Goal: Information Seeking & Learning: Learn about a topic

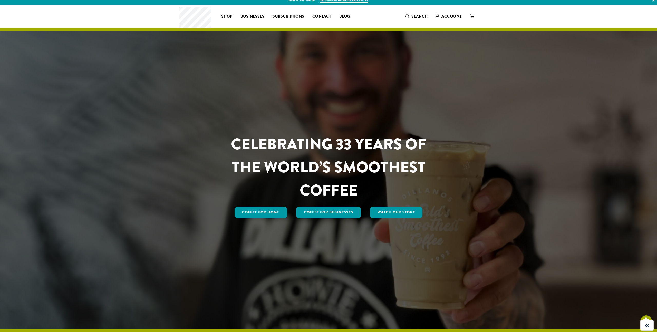
scroll to position [5, 0]
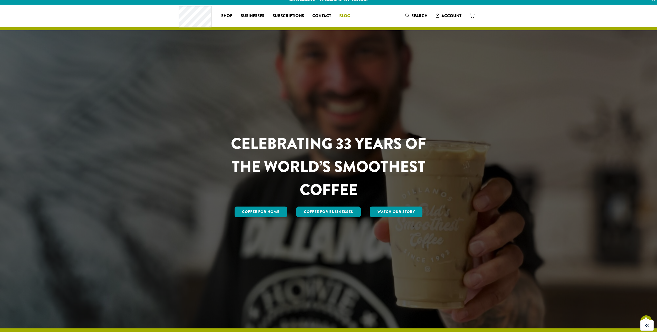
click at [343, 14] on span "Blog" at bounding box center [344, 16] width 11 height 6
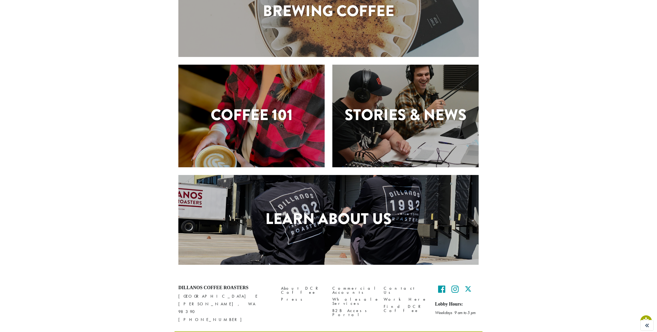
scroll to position [91, 0]
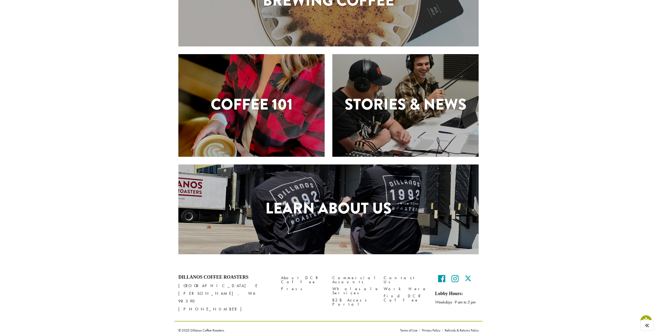
click at [245, 92] on div "Coffee 101" at bounding box center [251, 105] width 146 height 103
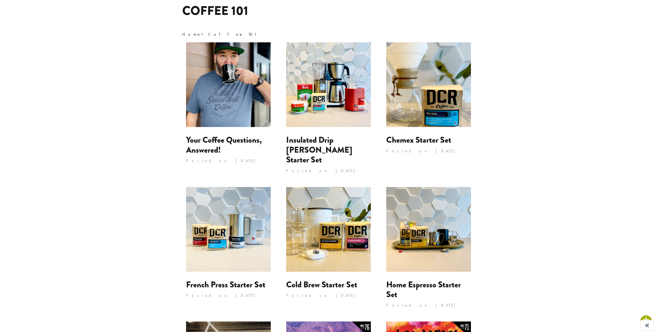
scroll to position [44, 0]
click at [254, 105] on img at bounding box center [228, 84] width 85 height 85
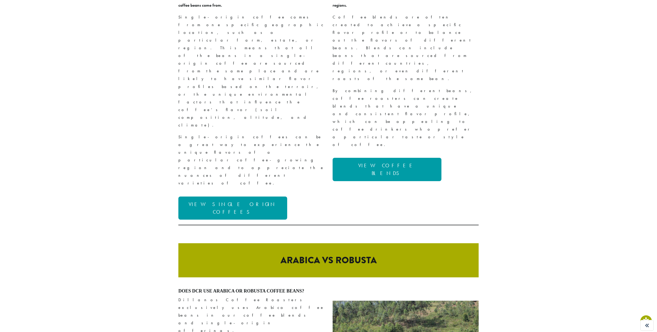
scroll to position [1930, 0]
